Goal: Obtain resource: Obtain resource

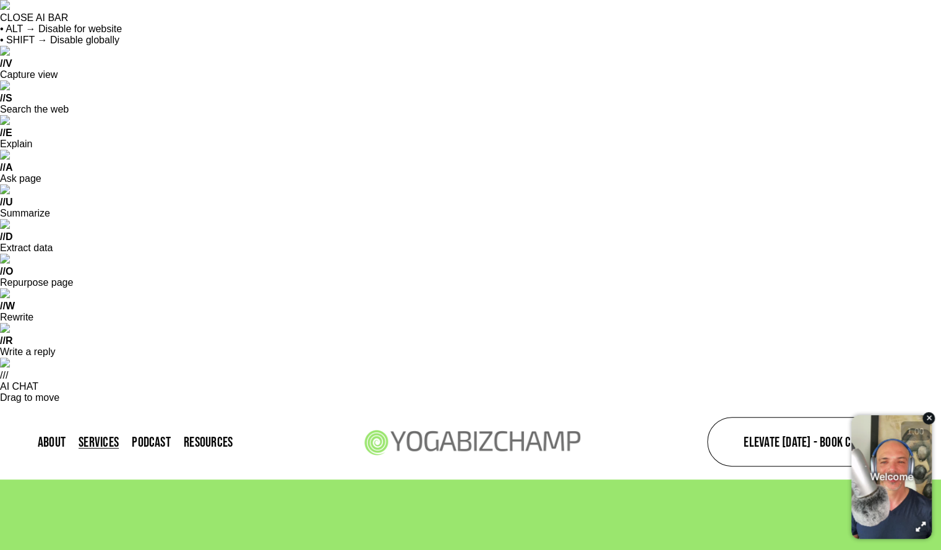
click at [0, 0] on link "Free Studio Business Plan" at bounding box center [0, 0] width 0 height 0
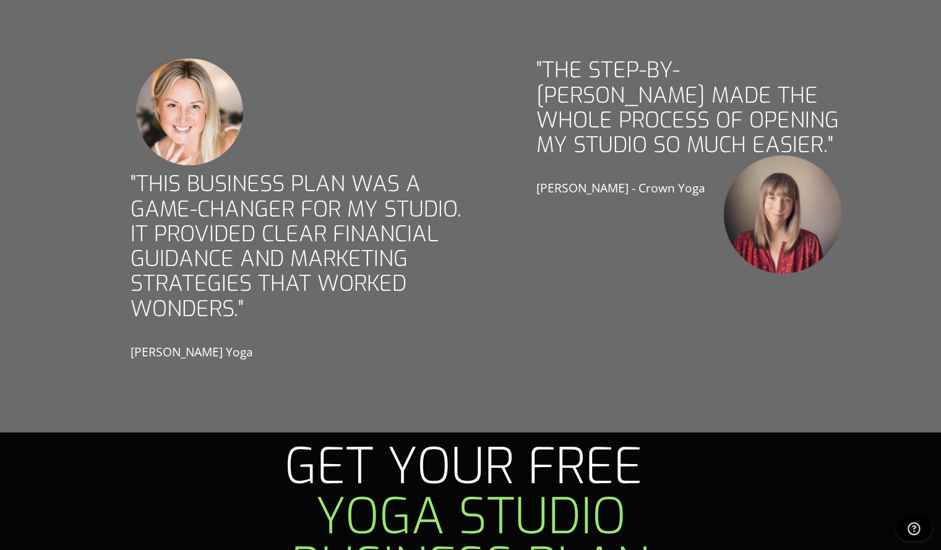
scroll to position [2921, 0]
